Goal: Transaction & Acquisition: Download file/media

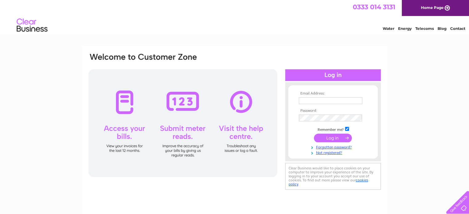
type input "ronaldwegner@ymail.com"
click at [332, 137] on input "submit" at bounding box center [333, 138] width 38 height 9
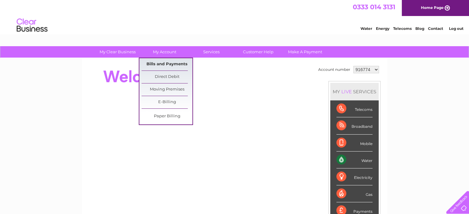
click at [168, 63] on link "Bills and Payments" at bounding box center [166, 64] width 51 height 12
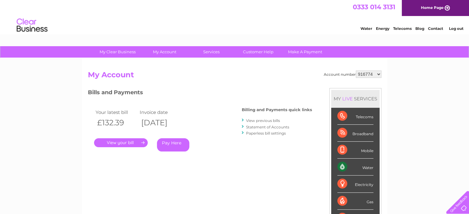
click at [120, 143] on link "." at bounding box center [121, 142] width 54 height 9
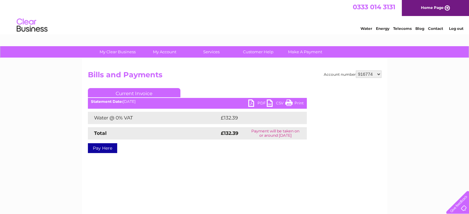
click at [249, 104] on link "PDF" at bounding box center [257, 104] width 18 height 9
